Goal: Task Accomplishment & Management: Manage account settings

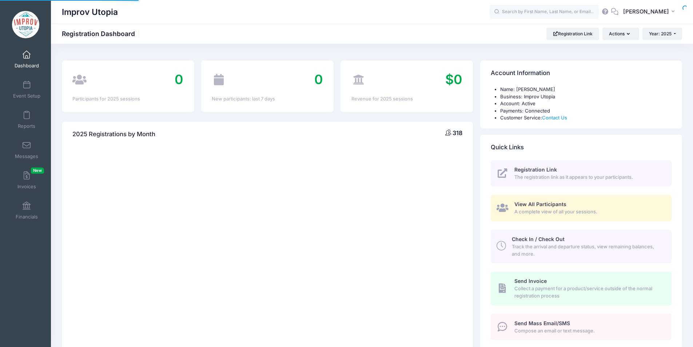
select select
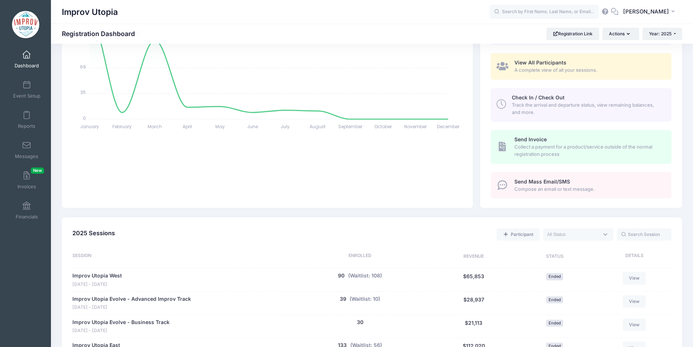
scroll to position [142, 0]
click at [535, 13] on input "text" at bounding box center [544, 12] width 109 height 15
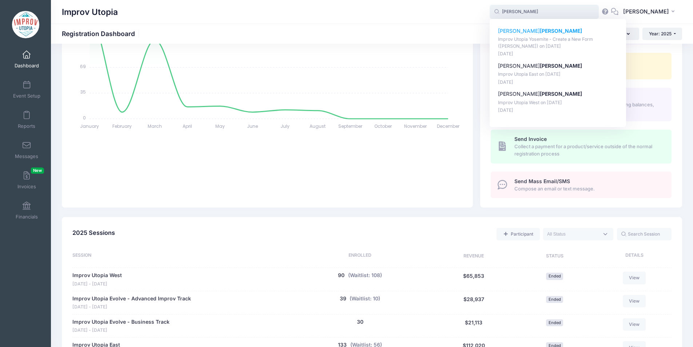
click at [540, 32] on strong "Zaro" at bounding box center [561, 31] width 42 height 6
type input "Laura Zaro (Improv Utopia Yosemite - Create a New Form (Carla Cackowski), Sep-2…"
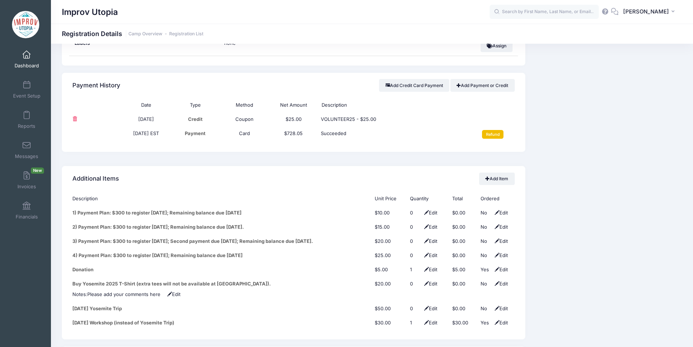
click at [490, 130] on input "Refund" at bounding box center [492, 134] width 21 height 9
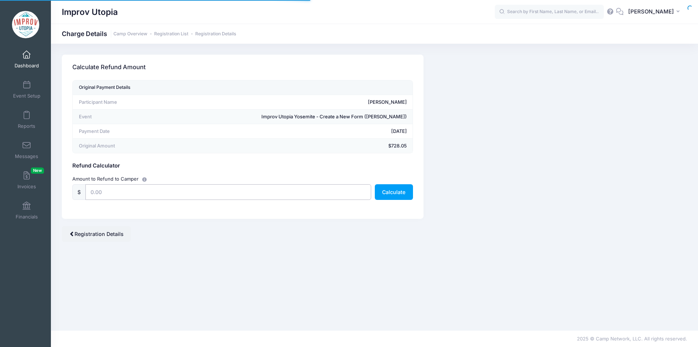
click at [235, 195] on input "text" at bounding box center [228, 192] width 286 height 16
type input "25"
click at [398, 193] on button "Calculate" at bounding box center [394, 192] width 38 height 16
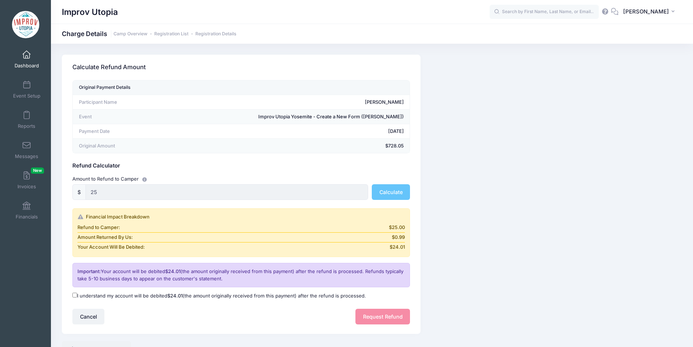
click at [75, 294] on input "I understand my account will be debited $24.01 (the amount originally received …" at bounding box center [74, 294] width 5 height 5
checkbox input "true"
click at [387, 316] on button "Request Refund" at bounding box center [382, 316] width 55 height 16
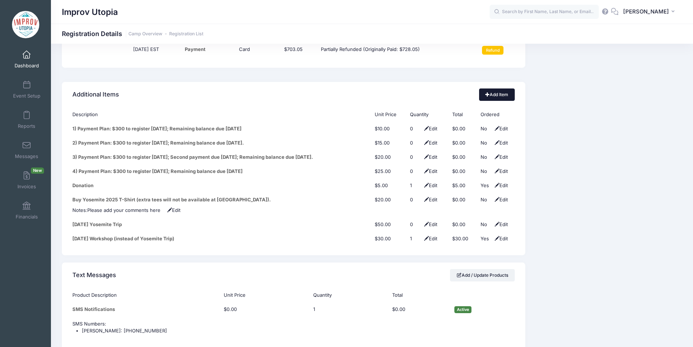
click at [503, 88] on link "Add Item" at bounding box center [497, 94] width 36 height 12
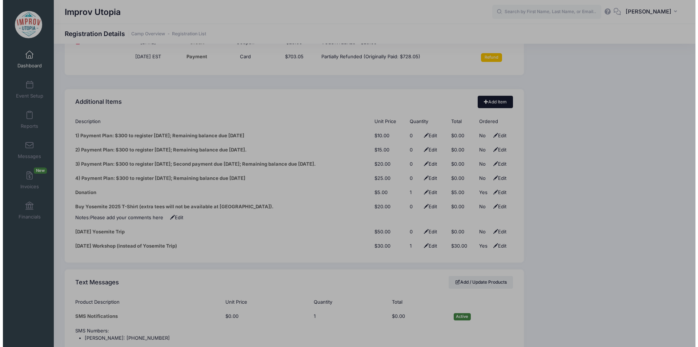
scroll to position [919, 0]
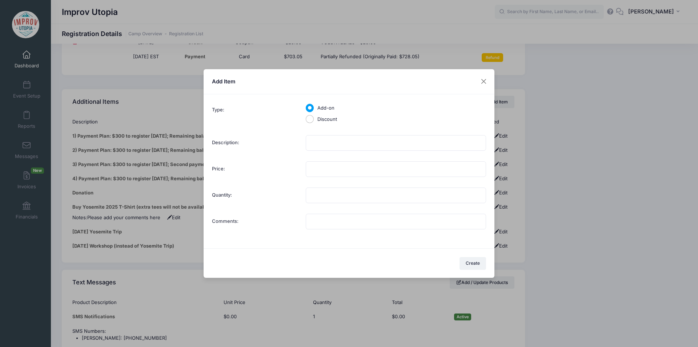
click at [321, 120] on label "Discount" at bounding box center [328, 119] width 20 height 7
click at [314, 120] on input "Discount" at bounding box center [310, 119] width 8 height 8
radio input "true"
type input "1"
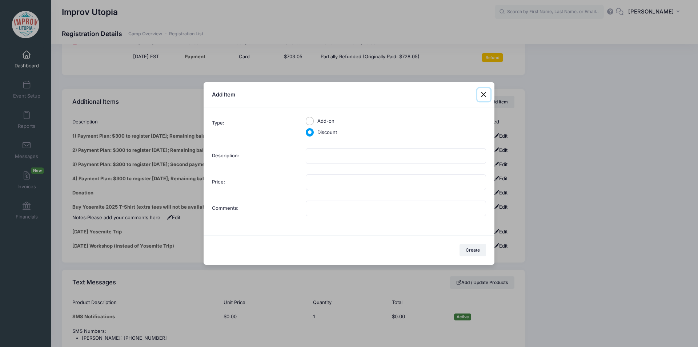
click at [486, 93] on button at bounding box center [484, 94] width 13 height 13
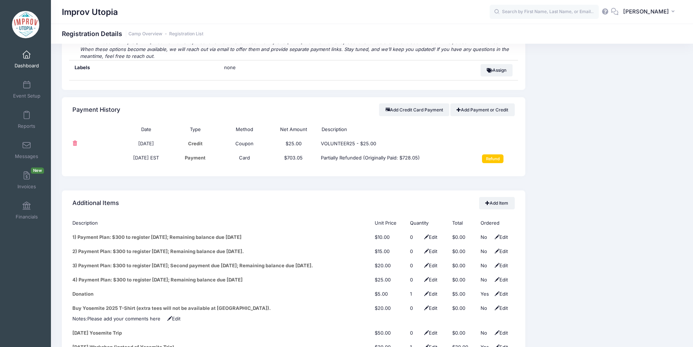
scroll to position [817, 0]
click at [492, 107] on link "Add Payment or Credit" at bounding box center [482, 110] width 64 height 12
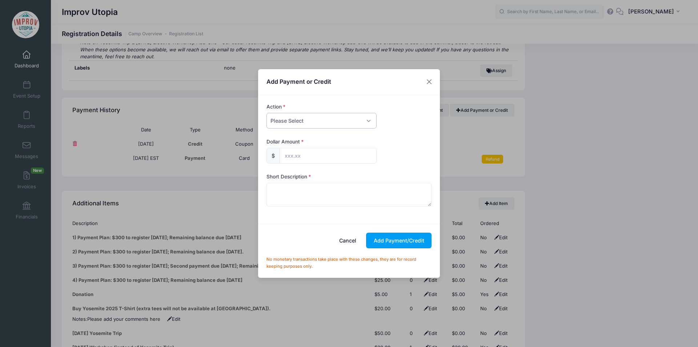
click at [301, 117] on select "Please Select Payment Credit Refund (Offline)" at bounding box center [322, 121] width 110 height 16
select select "credit"
click at [267, 113] on select "Please Select Payment Credit Refund (Offline)" at bounding box center [322, 121] width 110 height 16
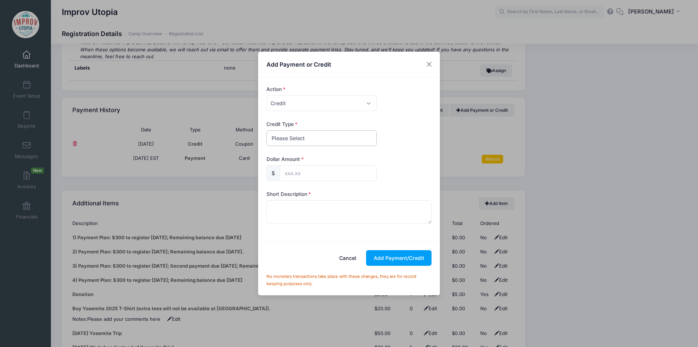
click at [307, 138] on select "Please Select Discount Scholarship Other" at bounding box center [322, 138] width 110 height 16
select select "discount"
click at [267, 130] on select "Please Select Discount Scholarship Other" at bounding box center [322, 138] width 110 height 16
click at [314, 171] on input "text" at bounding box center [328, 173] width 97 height 16
type input "25.00"
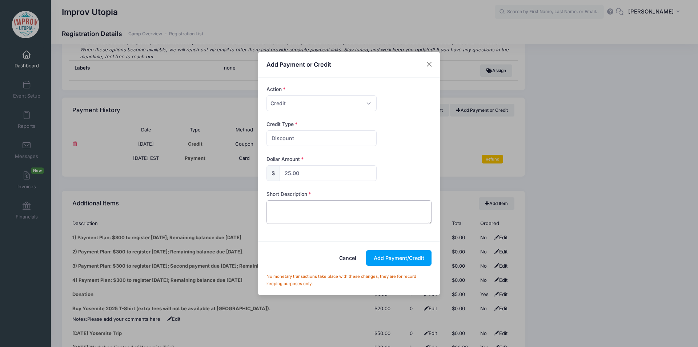
click at [310, 213] on textarea at bounding box center [349, 211] width 165 height 23
type textarea "STAFF25 - Master of Merriment at Yosemite 2025"
click at [396, 258] on button "Add Payment/Credit" at bounding box center [398, 258] width 65 height 16
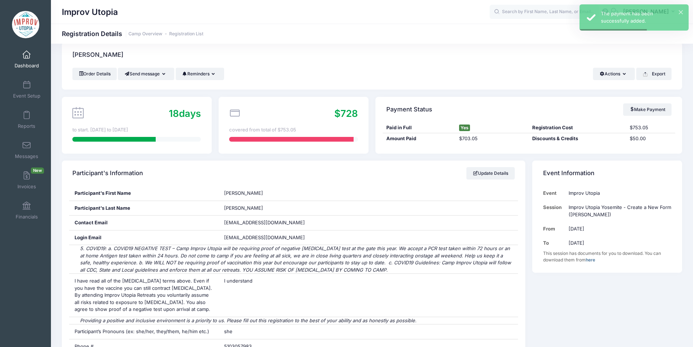
scroll to position [0, 0]
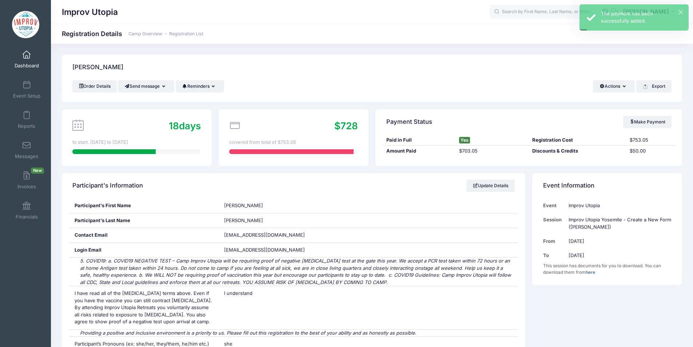
click at [27, 56] on span at bounding box center [27, 55] width 0 height 8
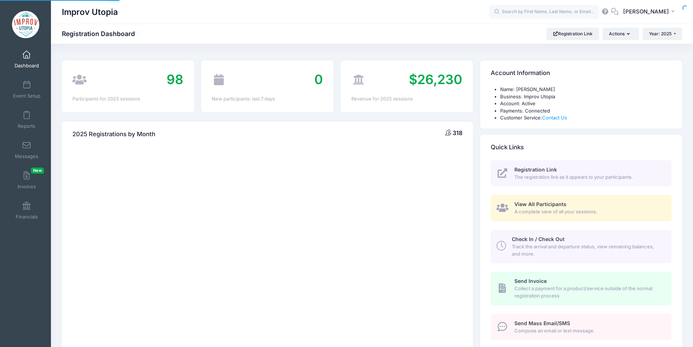
select select
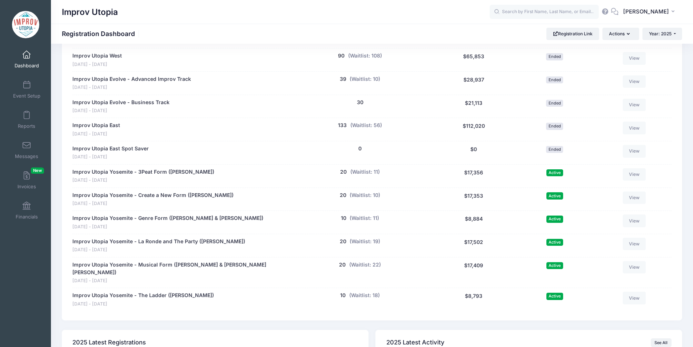
scroll to position [362, 0]
click at [19, 143] on link "Messages" at bounding box center [26, 149] width 35 height 25
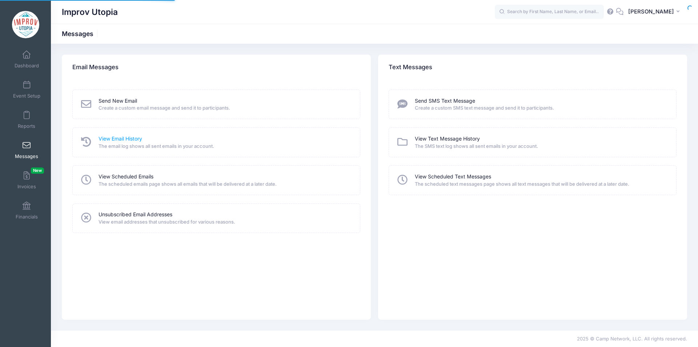
click at [120, 137] on link "View Email History" at bounding box center [121, 139] width 44 height 8
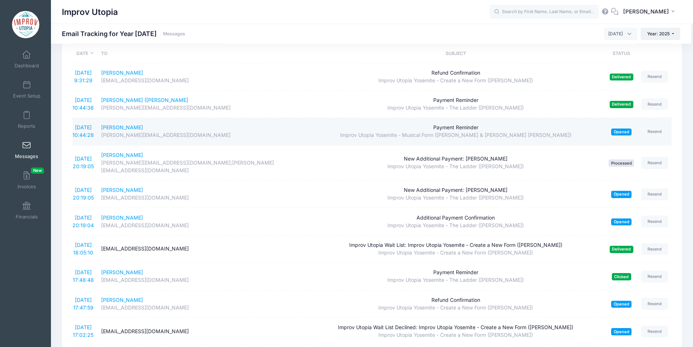
scroll to position [36, 0]
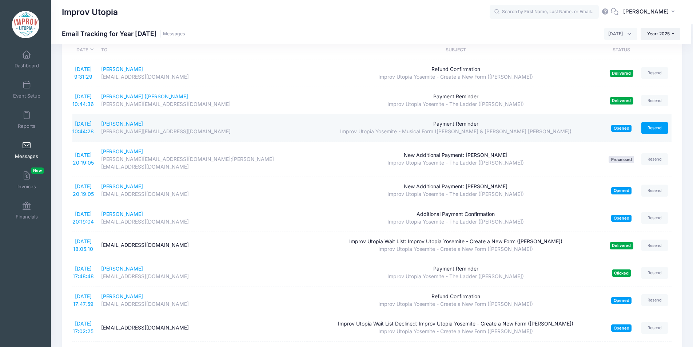
click at [659, 126] on link "Resend" at bounding box center [654, 128] width 27 height 12
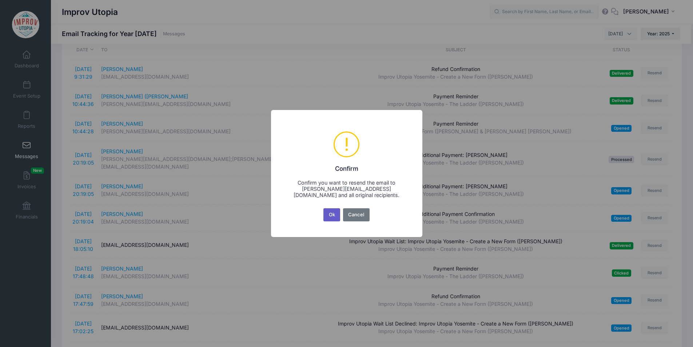
click at [327, 217] on button "Ok" at bounding box center [331, 214] width 17 height 13
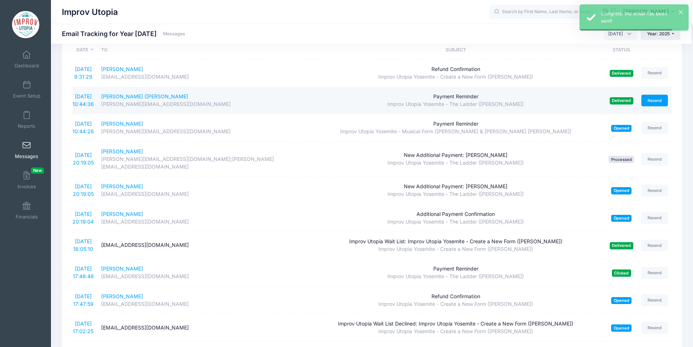
click at [662, 99] on link "Resend" at bounding box center [654, 101] width 27 height 12
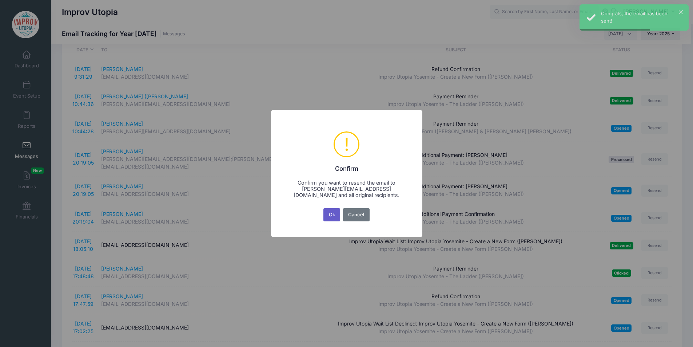
click at [327, 215] on button "Ok" at bounding box center [331, 214] width 17 height 13
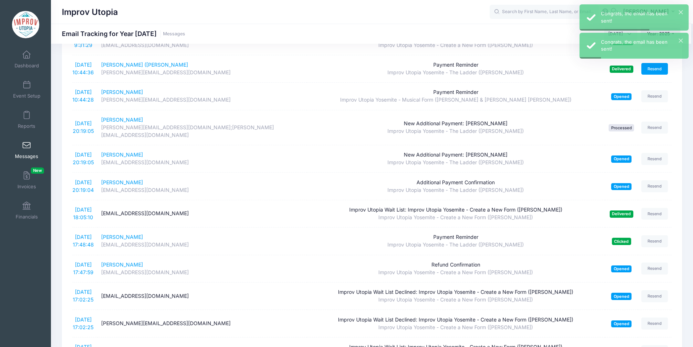
scroll to position [68, 0]
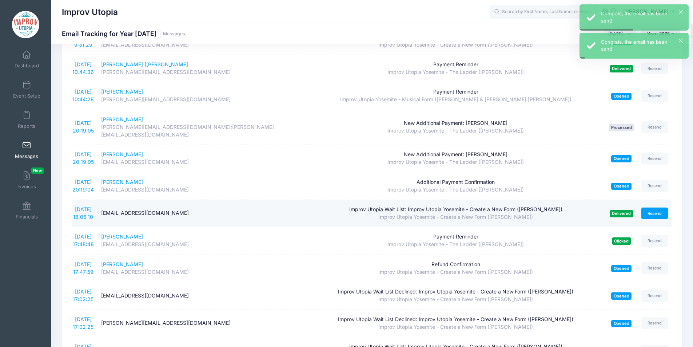
click at [646, 207] on link "Resend" at bounding box center [654, 213] width 27 height 12
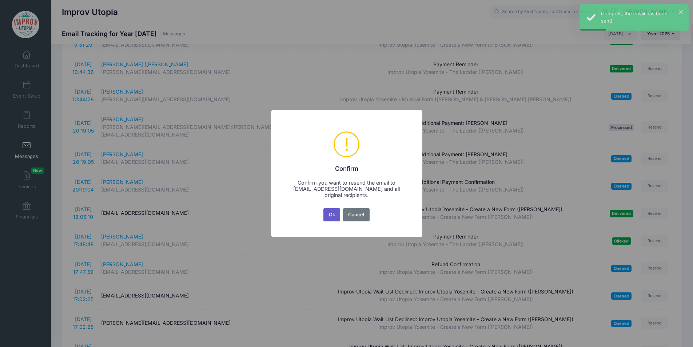
click at [330, 213] on button "Ok" at bounding box center [331, 214] width 17 height 13
